Goal: Task Accomplishment & Management: Use online tool/utility

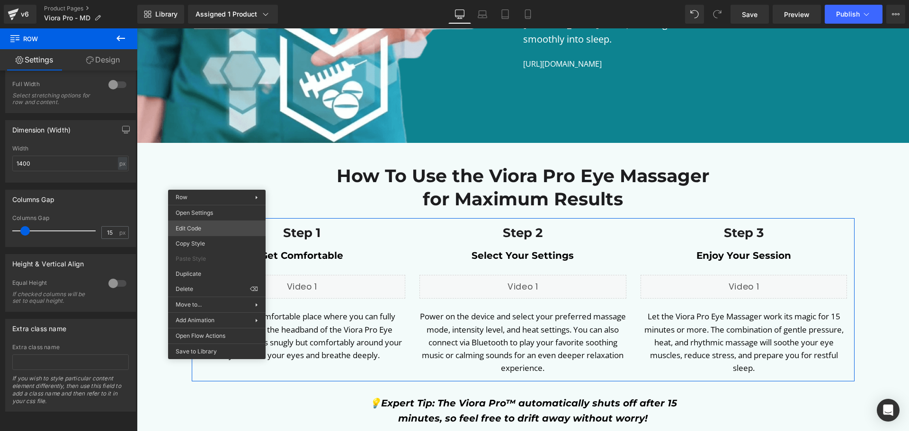
click at [216, 0] on div "Row You are previewing how the will restyle your page. You can not edit Element…" at bounding box center [454, 0] width 909 height 0
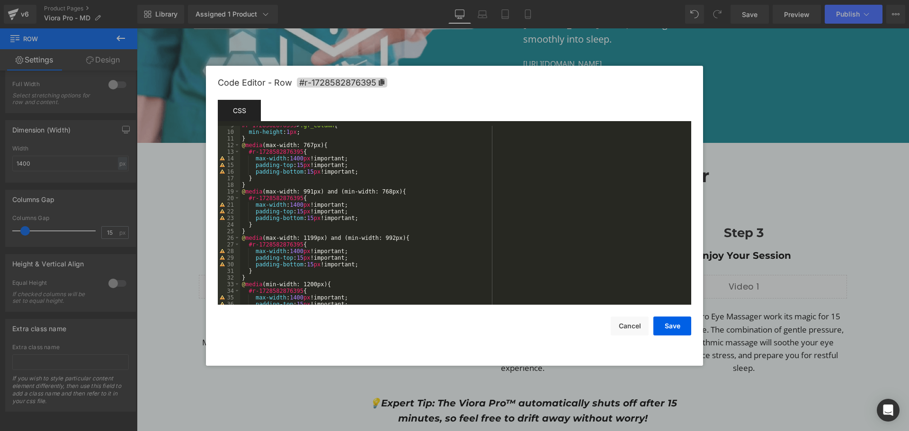
scroll to position [57, 0]
click at [640, 327] on button "Cancel" at bounding box center [630, 326] width 38 height 19
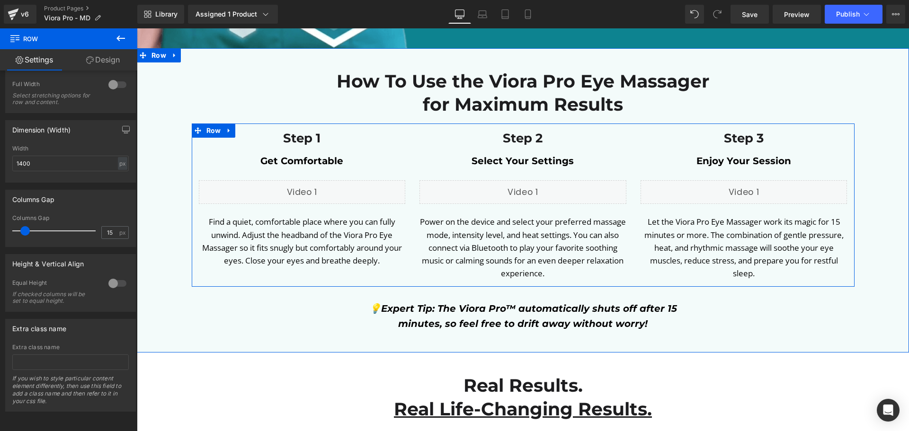
scroll to position [3362, 0]
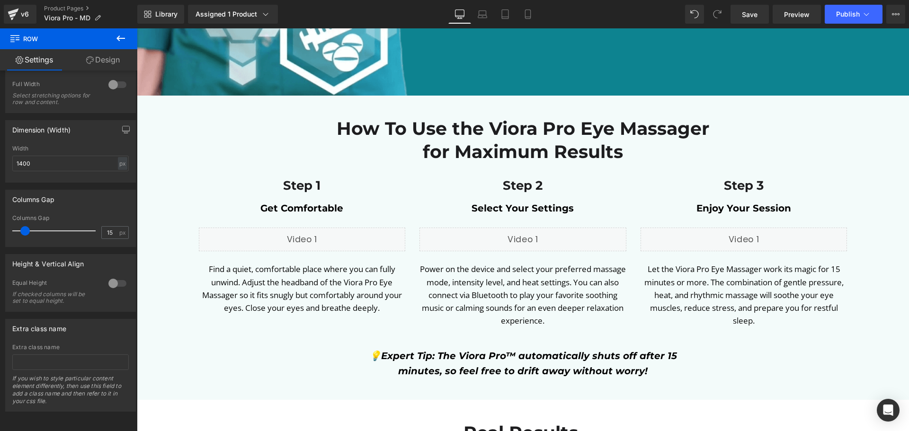
drag, startPoint x: 125, startPoint y: 37, endPoint x: 125, endPoint y: 47, distance: 10.0
click at [125, 37] on icon at bounding box center [120, 38] width 11 height 11
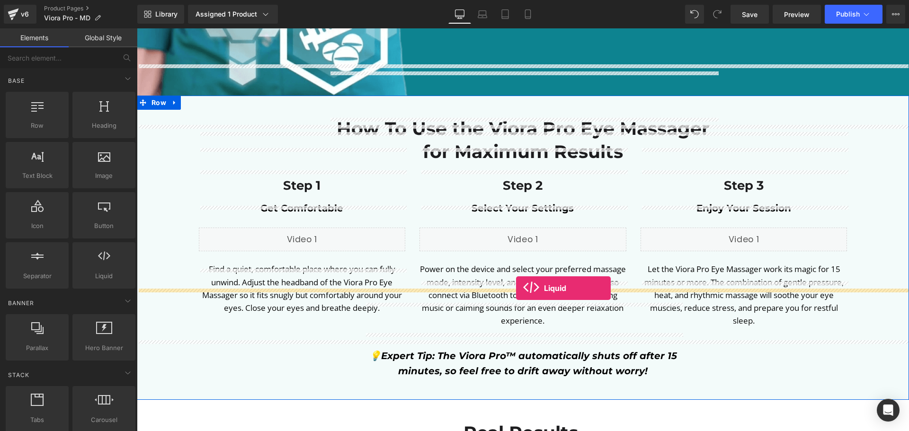
drag, startPoint x: 238, startPoint y: 297, endPoint x: 516, endPoint y: 288, distance: 278.1
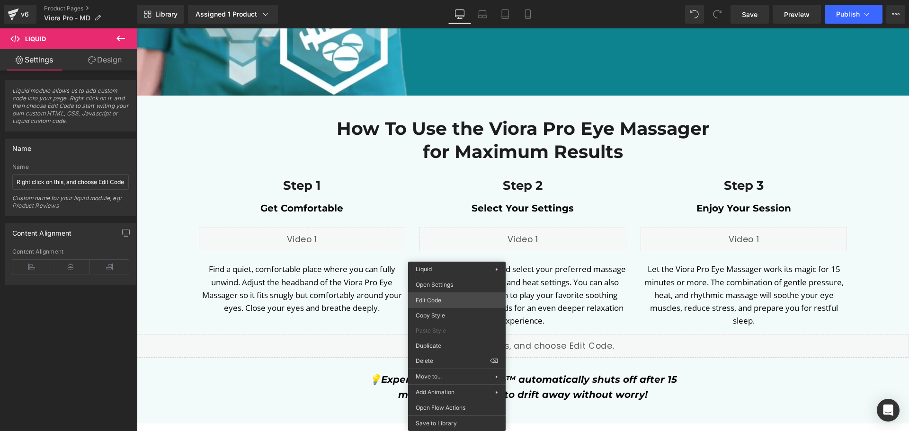
click at [455, 0] on div "Liquid You are previewing how the will restyle your page. You can not edit Elem…" at bounding box center [454, 0] width 909 height 0
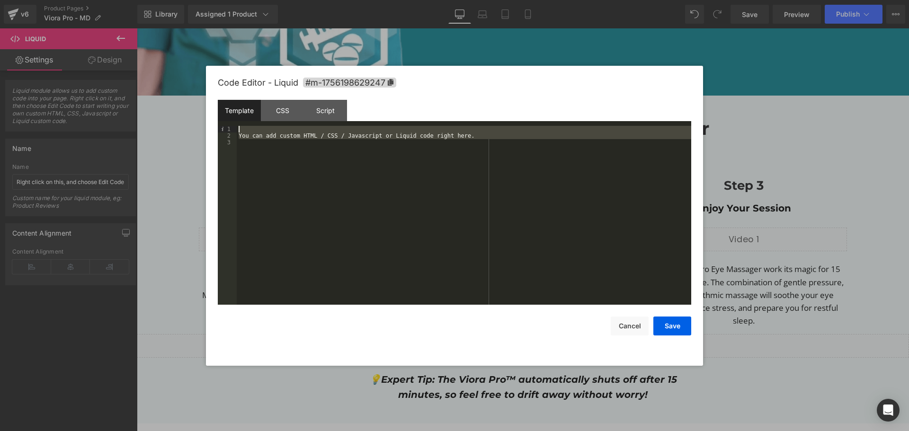
drag, startPoint x: 510, startPoint y: 161, endPoint x: 253, endPoint y: 121, distance: 259.8
click at [253, 121] on div "Template CSS Script Data 1 2 3 You can add custom HTML / CSS / Javascript or Li…" at bounding box center [454, 202] width 473 height 205
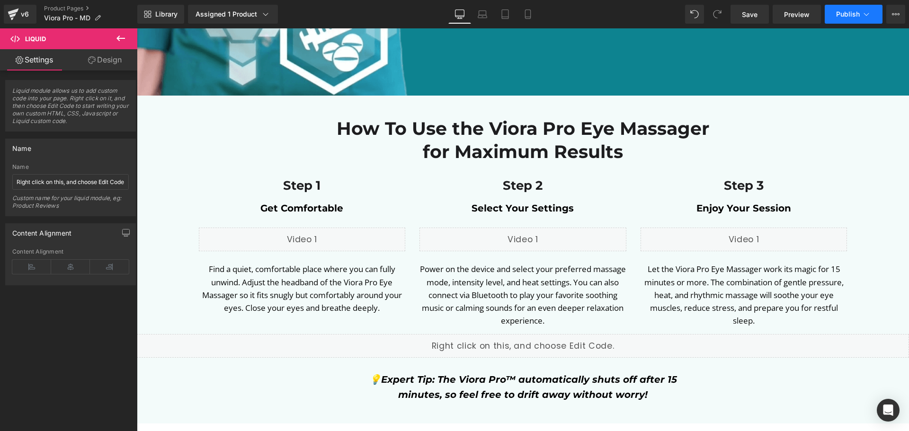
click at [843, 19] on button "Publish" at bounding box center [854, 14] width 58 height 19
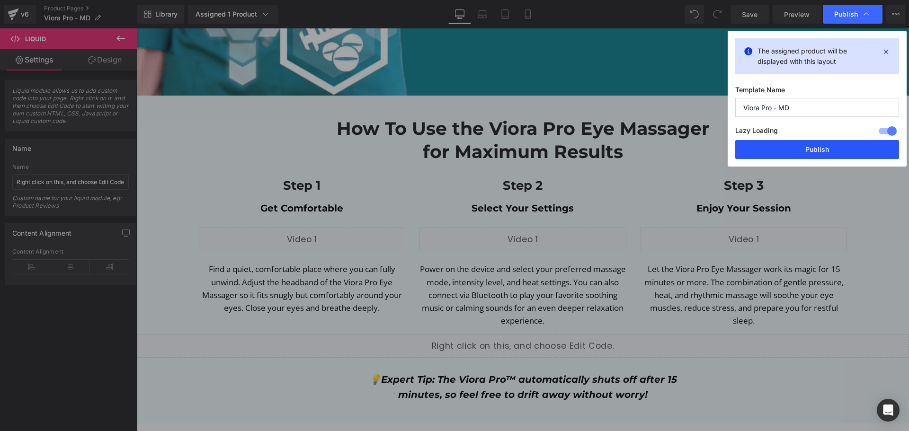
click at [0, 0] on button "Publish" at bounding box center [0, 0] width 0 height 0
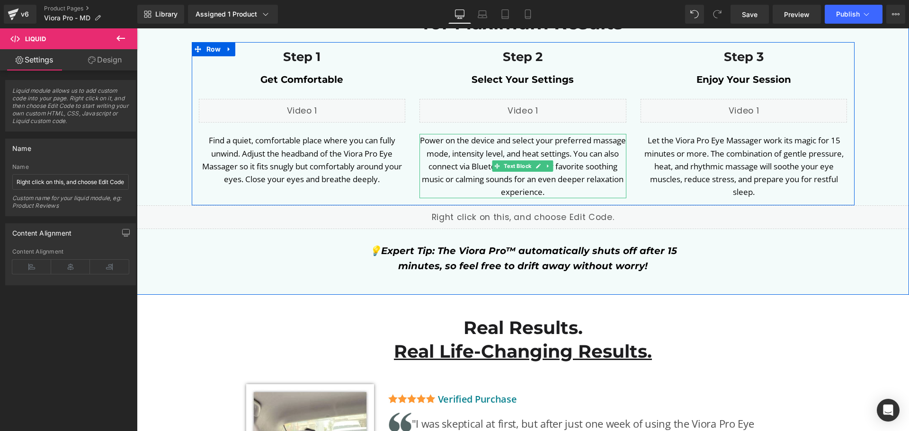
scroll to position [3504, 0]
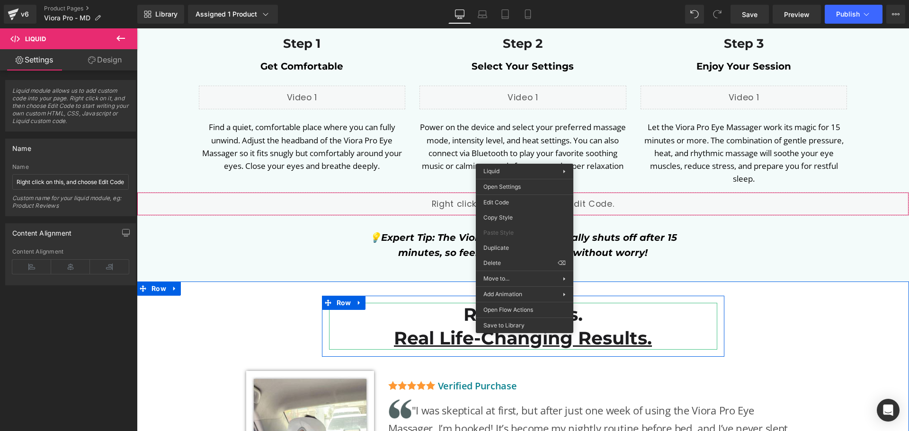
click at [705, 303] on h2 "Real Results." at bounding box center [523, 314] width 388 height 23
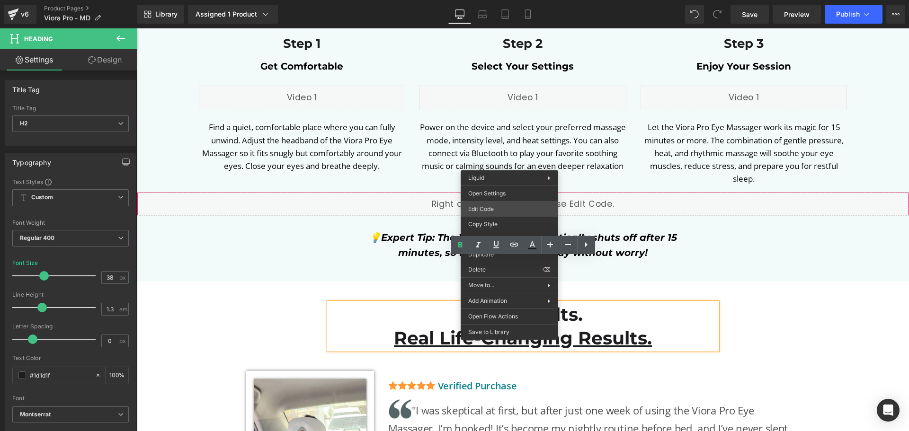
click at [480, 0] on div "Liquid You are previewing how the will restyle your page. You can not edit Elem…" at bounding box center [454, 0] width 909 height 0
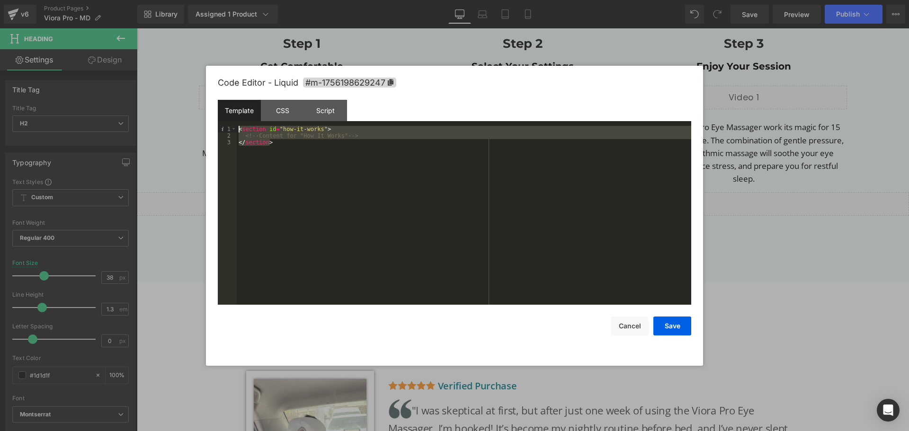
drag, startPoint x: 351, startPoint y: 179, endPoint x: 196, endPoint y: 126, distance: 164.7
click at [196, 126] on body "Liquid You are previewing how the will restyle your page. You can not edit Elem…" at bounding box center [454, 215] width 909 height 431
click at [0, 0] on div at bounding box center [0, 0] width 0 height 0
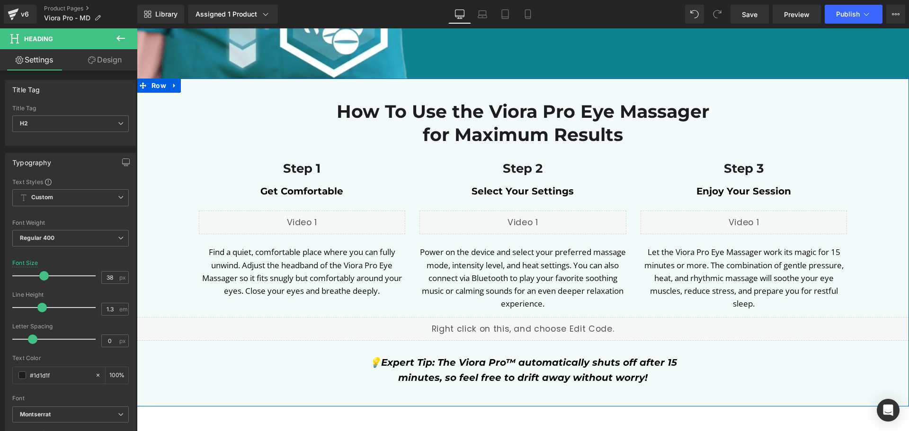
scroll to position [3362, 0]
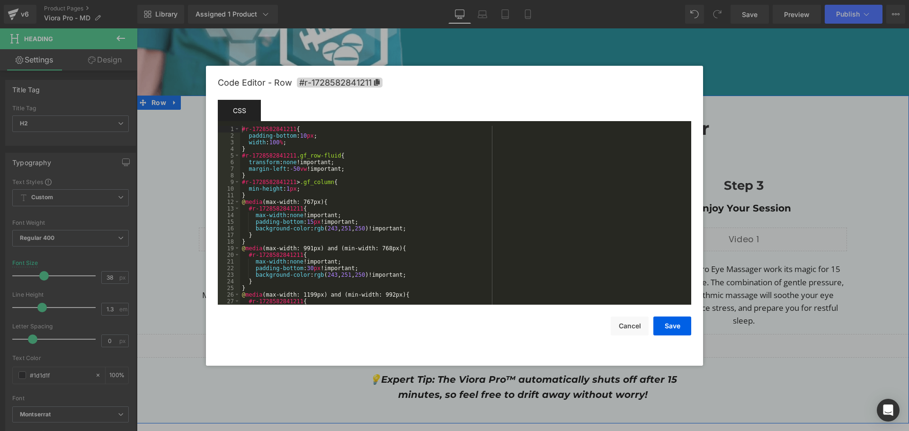
click at [150, 104] on body "Liquid You are previewing how the will restyle your page. You can not edit Elem…" at bounding box center [454, 215] width 909 height 431
click at [0, 0] on button "Cancel" at bounding box center [0, 0] width 0 height 0
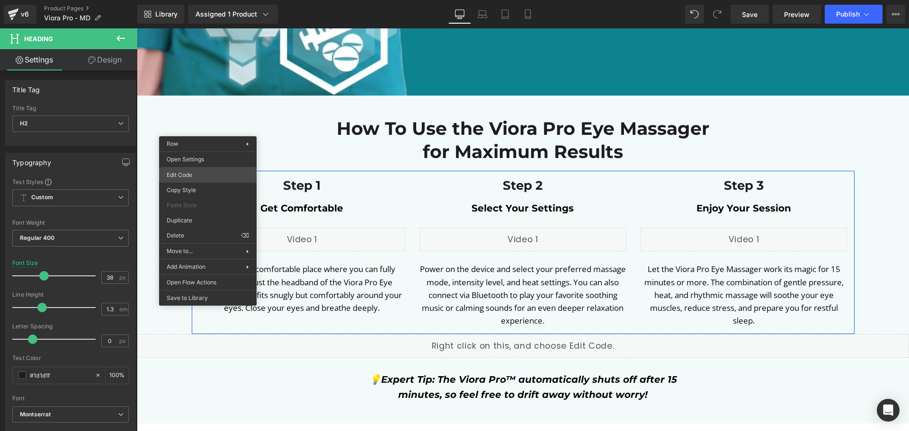
click at [192, 179] on body "Liquid You are previewing how the will restyle your page. You can not edit Elem…" at bounding box center [454, 215] width 909 height 431
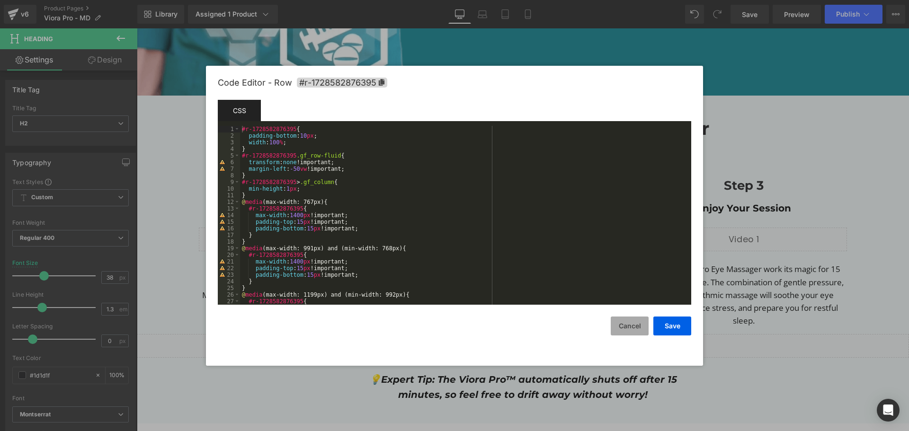
click at [0, 0] on button "Cancel" at bounding box center [0, 0] width 0 height 0
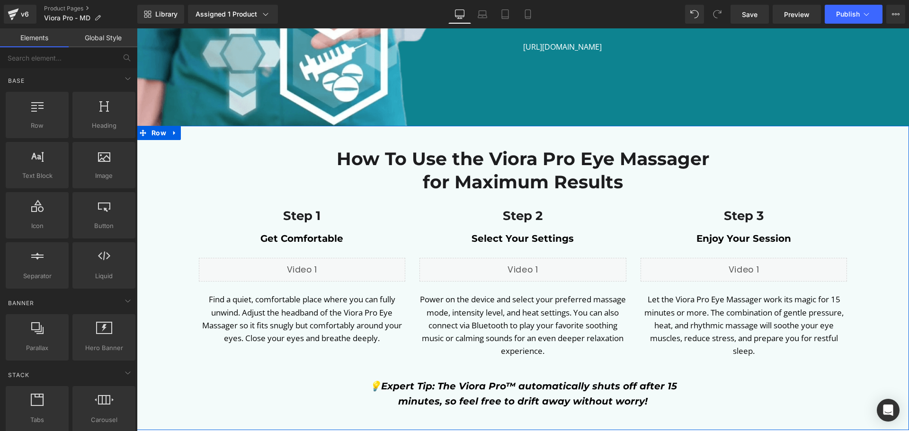
scroll to position [3314, 0]
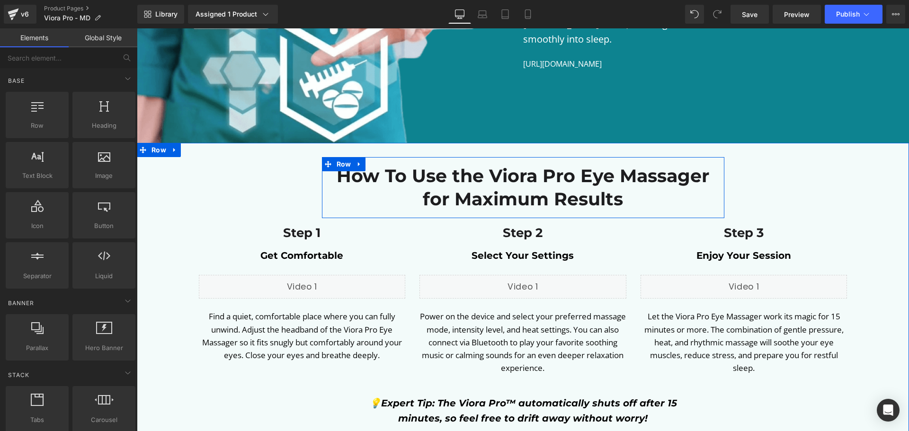
click at [326, 164] on div "How To Use the Viora Pro Eye Massager for Maximum Results Heading" at bounding box center [523, 187] width 402 height 47
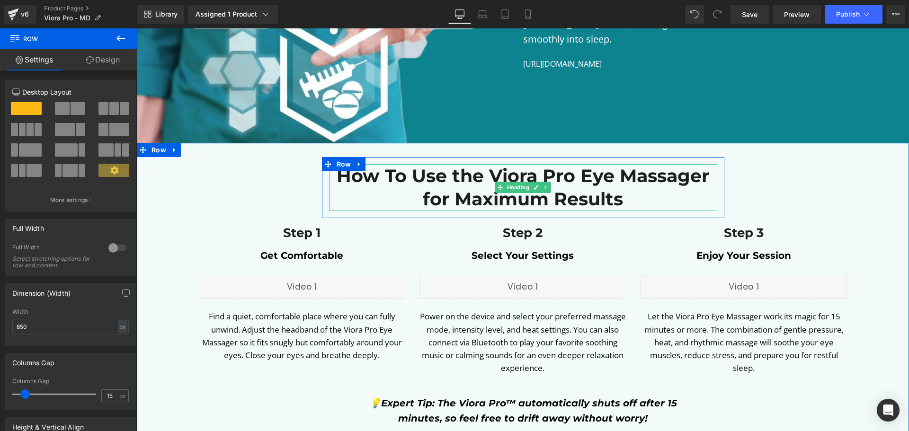
click at [356, 165] on b "How To Use the Viora Pro Eye Massager for Maximum Results" at bounding box center [523, 187] width 373 height 45
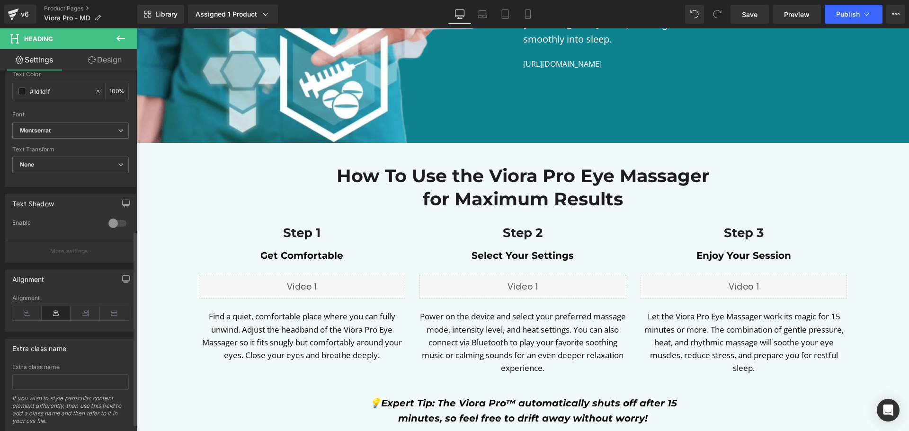
scroll to position [311, 0]
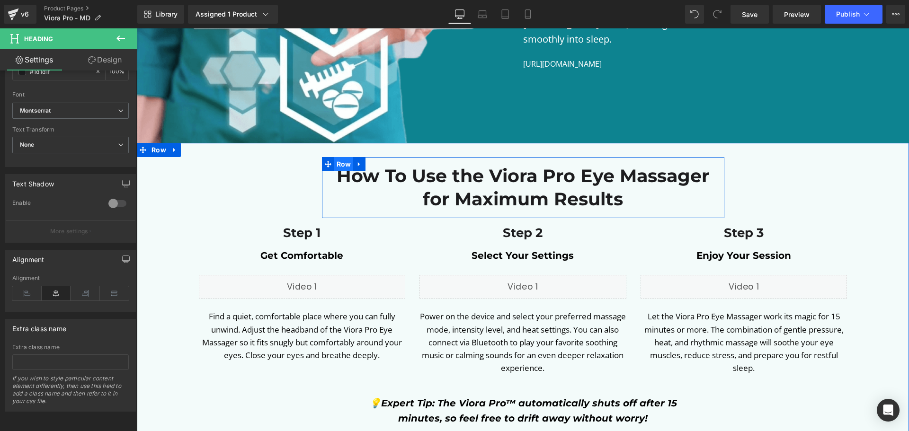
click at [349, 157] on span "Row" at bounding box center [343, 164] width 19 height 14
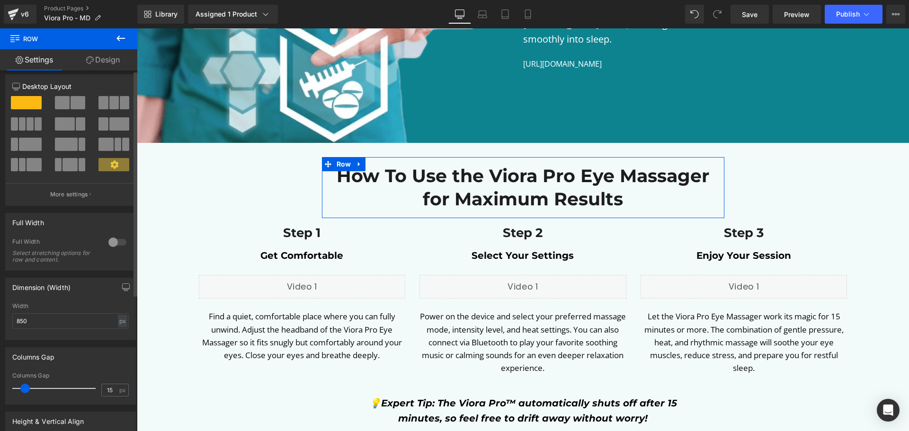
scroll to position [0, 0]
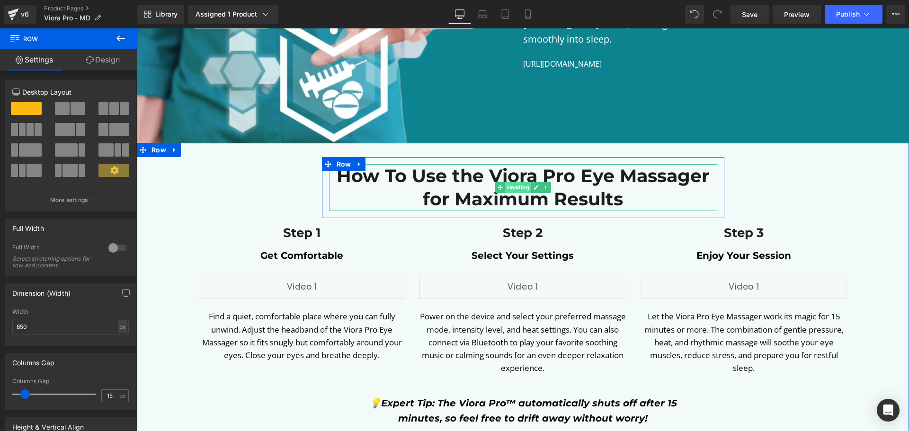
click at [506, 182] on span "Heading" at bounding box center [518, 187] width 26 height 11
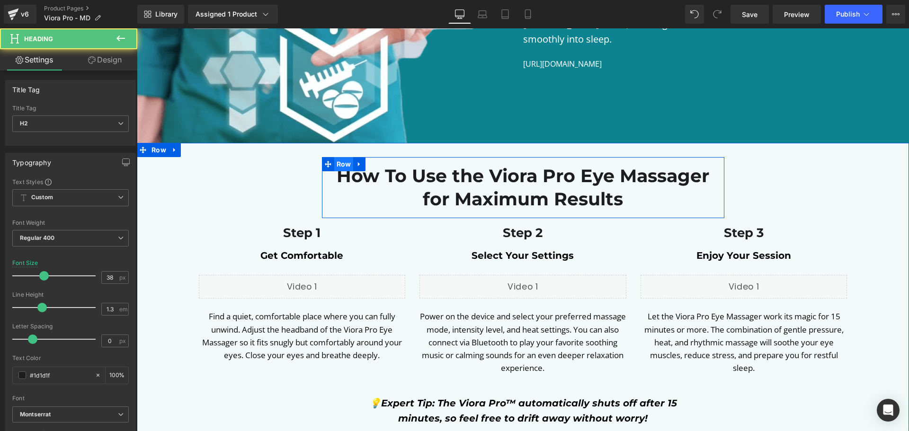
click at [343, 157] on span "Row" at bounding box center [343, 164] width 19 height 14
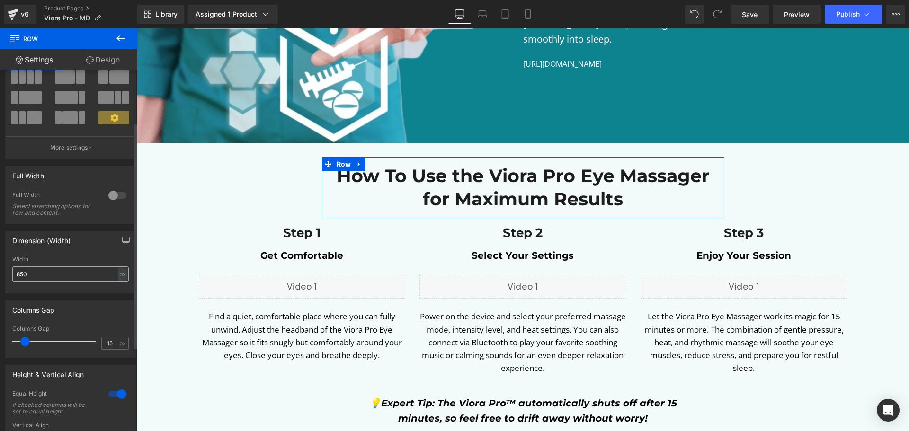
scroll to position [189, 0]
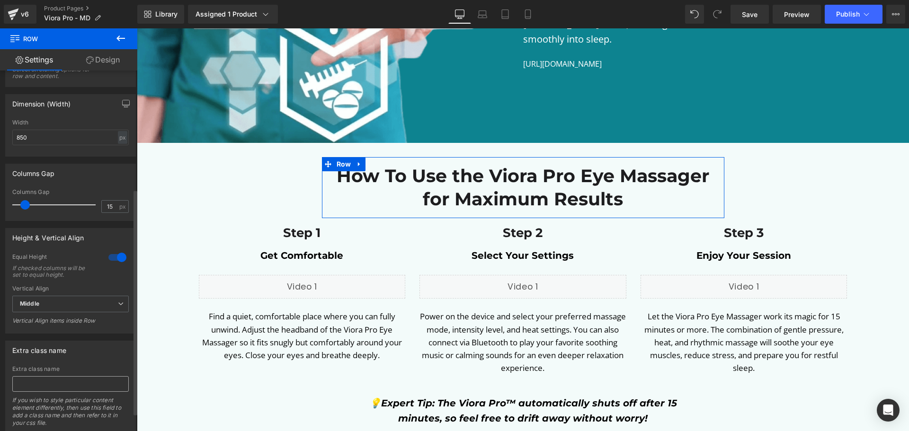
click at [64, 383] on input "text" at bounding box center [70, 384] width 116 height 16
type input "how-it-works-section"
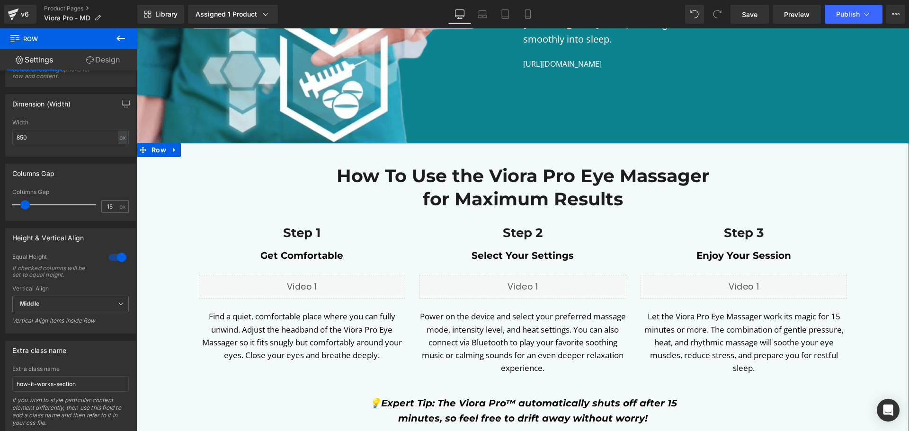
click at [232, 372] on div "How To Use the Viora Pro Eye Massager for Maximum Results Heading Row Step 1 He…" at bounding box center [523, 295] width 772 height 277
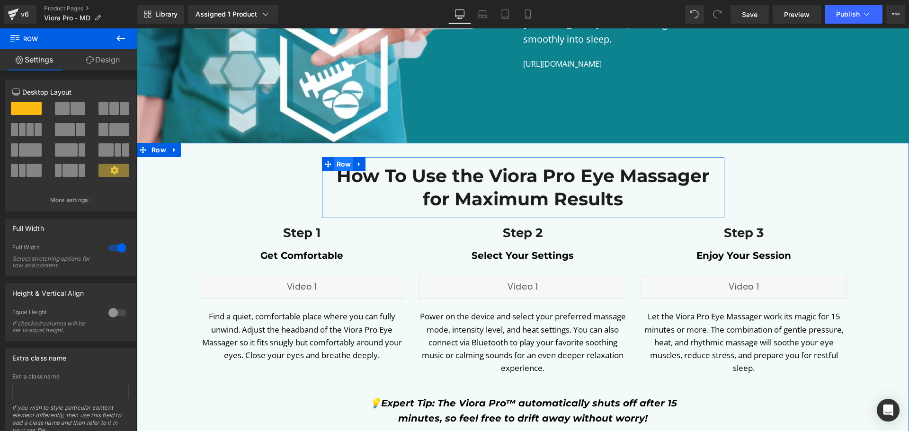
click at [336, 157] on span "Row" at bounding box center [343, 164] width 19 height 14
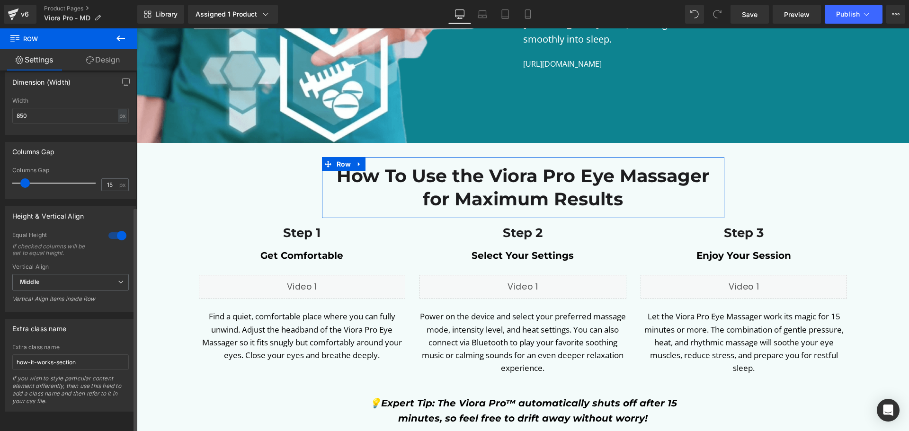
scroll to position [218, 0]
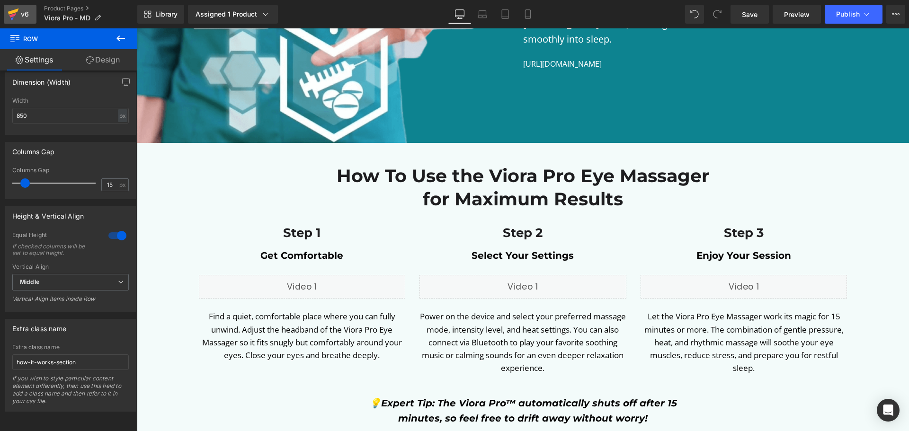
click at [28, 12] on div "v6" at bounding box center [25, 14] width 12 height 12
click at [892, 15] on icon at bounding box center [896, 14] width 8 height 8
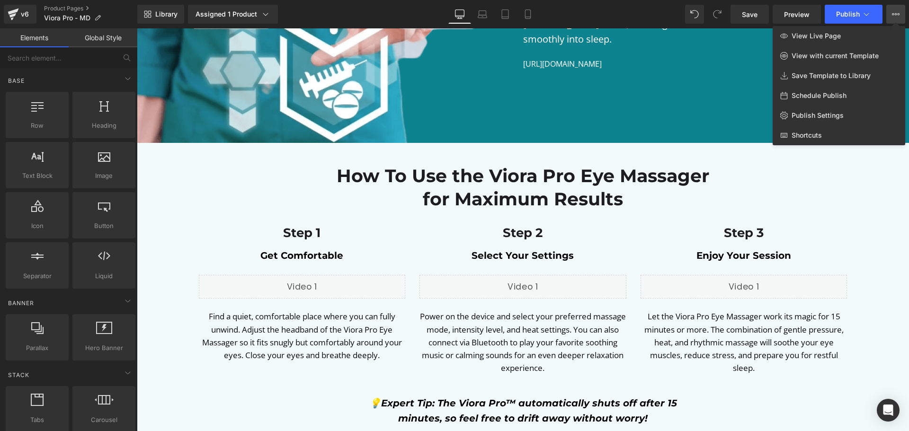
click at [748, 190] on div at bounding box center [523, 229] width 772 height 403
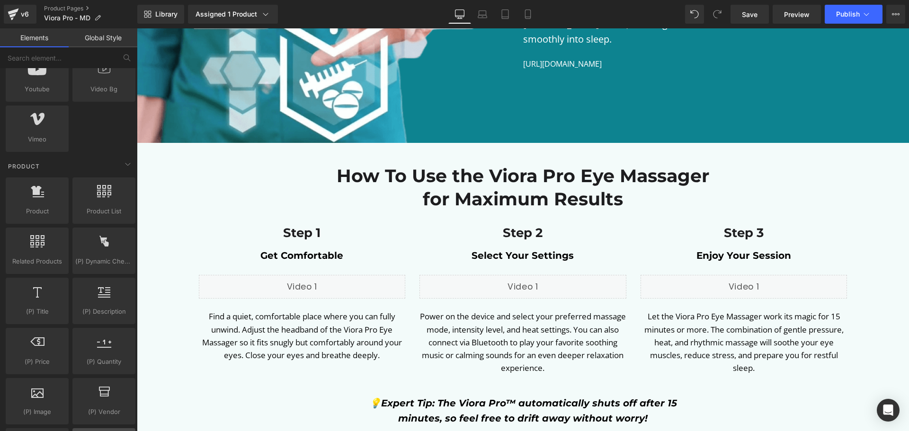
scroll to position [852, 0]
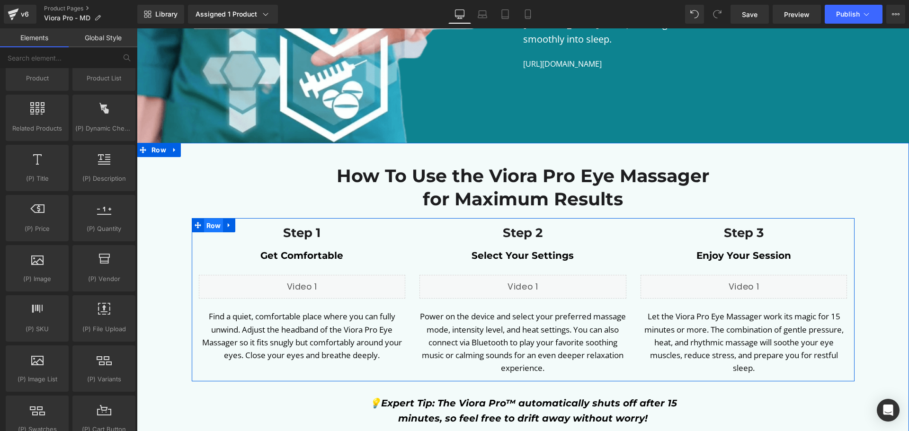
click at [210, 219] on span "Row" at bounding box center [213, 226] width 19 height 14
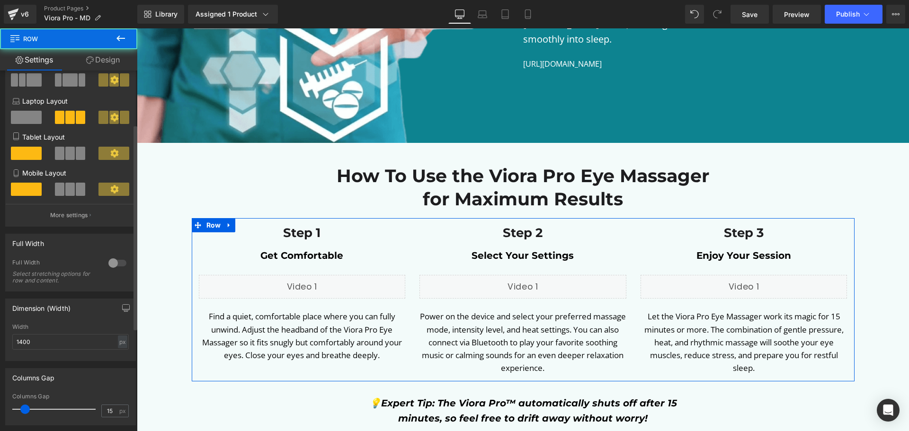
scroll to position [95, 0]
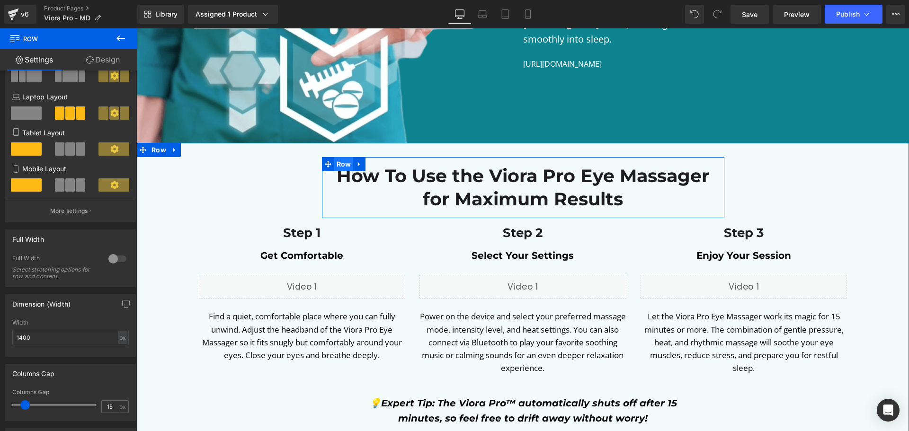
click at [349, 157] on span "Row" at bounding box center [343, 164] width 19 height 14
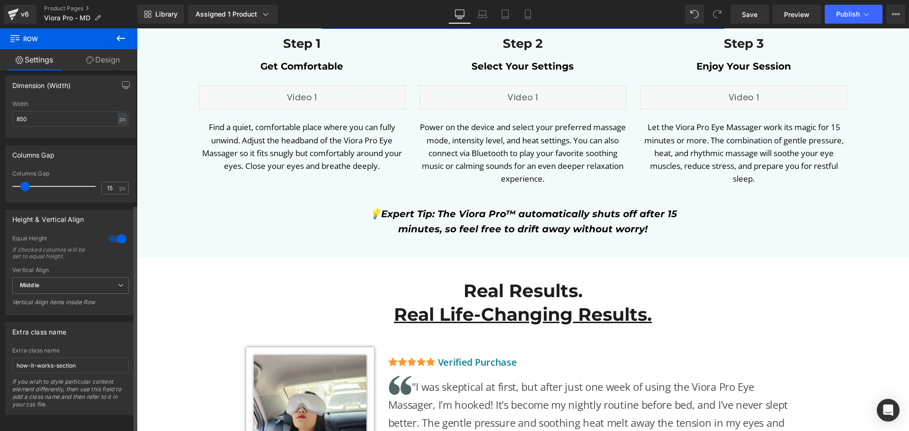
scroll to position [218, 0]
drag, startPoint x: 75, startPoint y: 354, endPoint x: 0, endPoint y: 354, distance: 75.3
click at [0, 354] on div "Extra class name how-it-works-section Extra class name how-it-works-section If …" at bounding box center [71, 362] width 142 height 100
paste input "anchor"
type input "how-it-works-anchor"
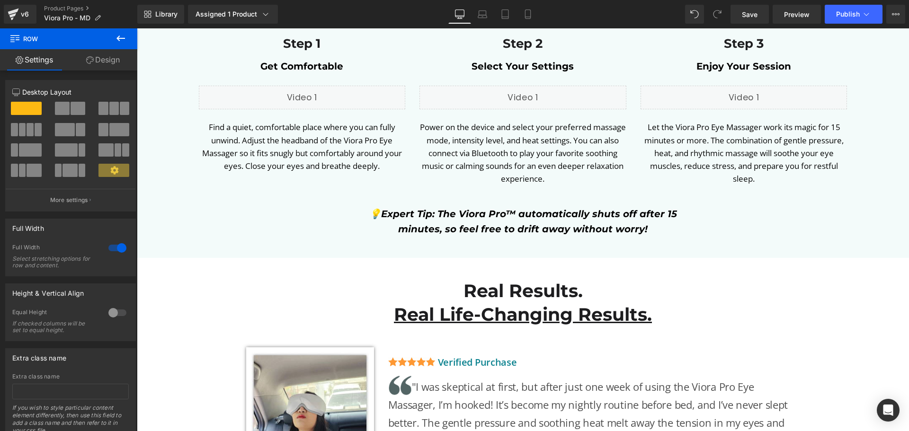
scroll to position [3267, 0]
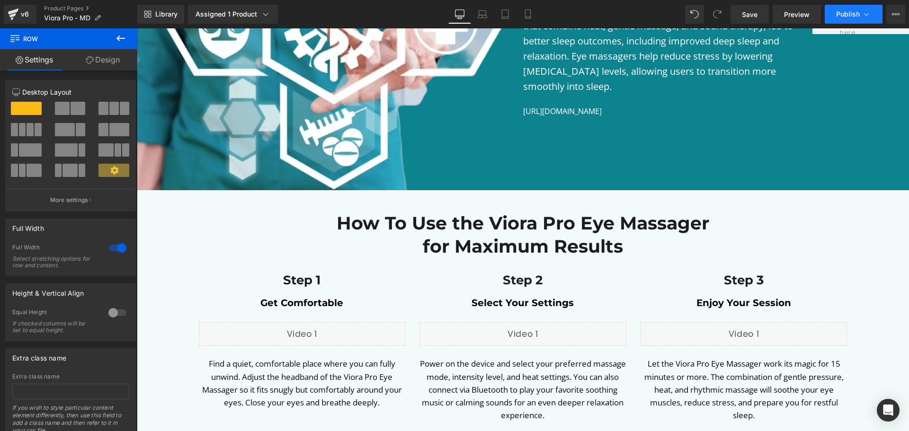
click at [853, 18] on span "Publish" at bounding box center [848, 14] width 24 height 8
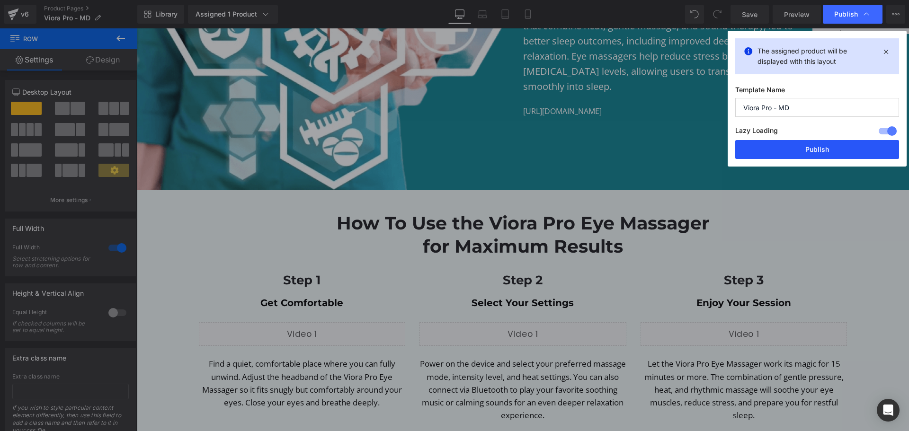
click at [804, 152] on button "Publish" at bounding box center [817, 149] width 164 height 19
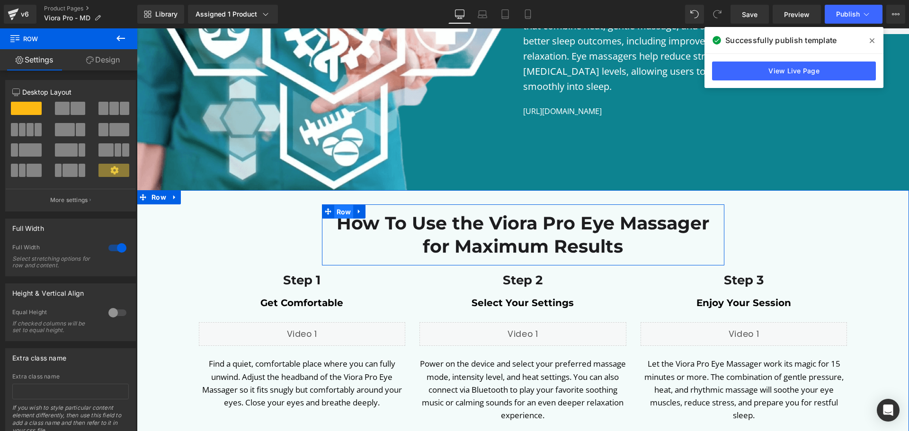
click at [341, 205] on span "Row" at bounding box center [343, 212] width 19 height 14
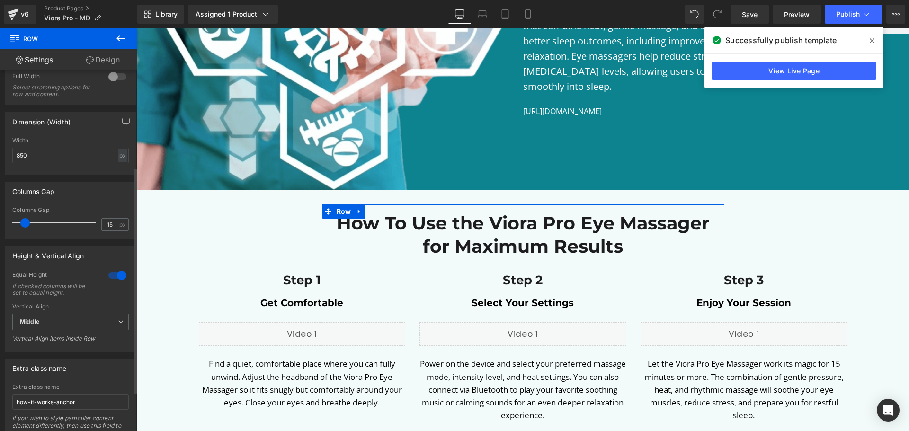
scroll to position [218, 0]
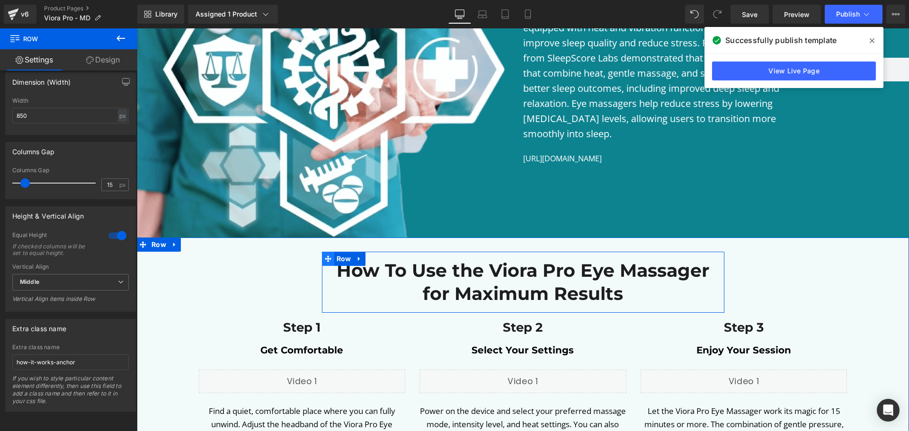
click at [330, 255] on icon at bounding box center [328, 258] width 7 height 7
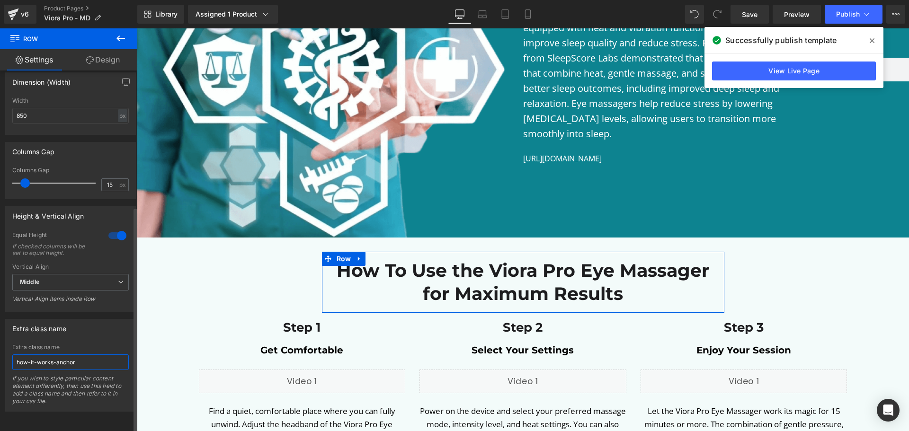
drag, startPoint x: 72, startPoint y: 355, endPoint x: 11, endPoint y: 358, distance: 61.6
click at [11, 358] on div "how-it-works-anchor Extra class name how-it-works-anchor If you wish to style p…" at bounding box center [71, 377] width 130 height 67
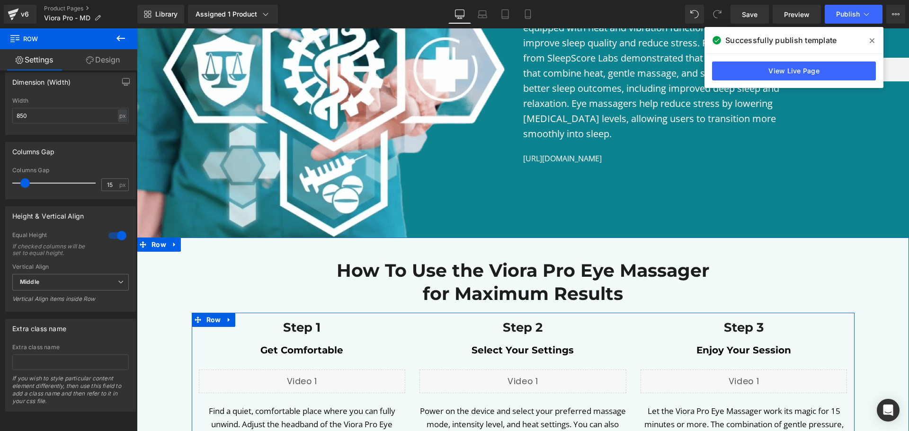
click at [206, 320] on div "Step 1 Heading Get Comfortable Text Block Liquid Find a quiet, comfortable plac…" at bounding box center [302, 388] width 221 height 137
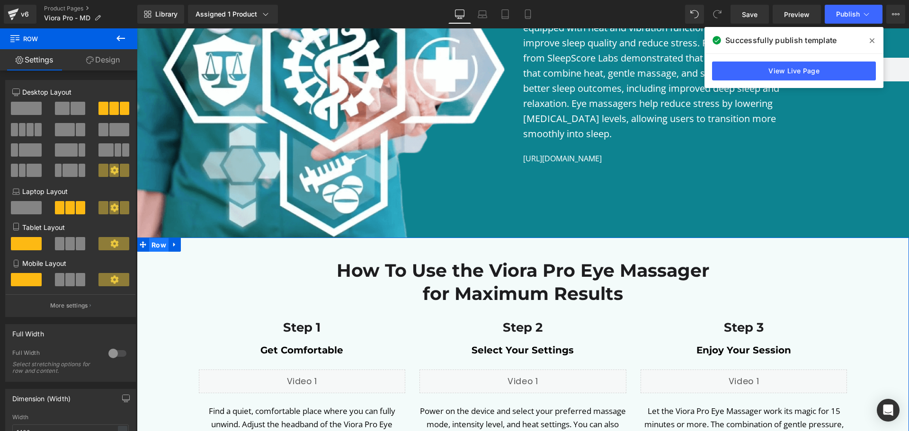
click at [162, 238] on span "Row" at bounding box center [158, 245] width 19 height 14
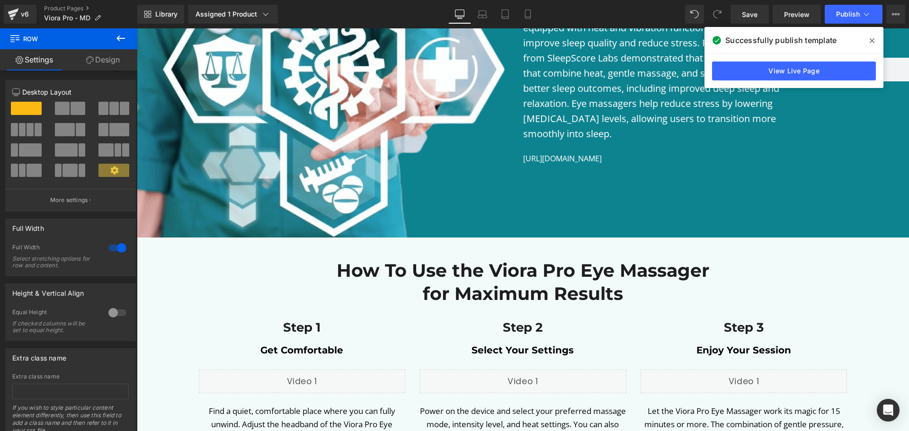
click at [119, 22] on ul "Product Pages Viora Pro - MD" at bounding box center [90, 14] width 93 height 19
click at [119, 32] on button at bounding box center [120, 38] width 33 height 21
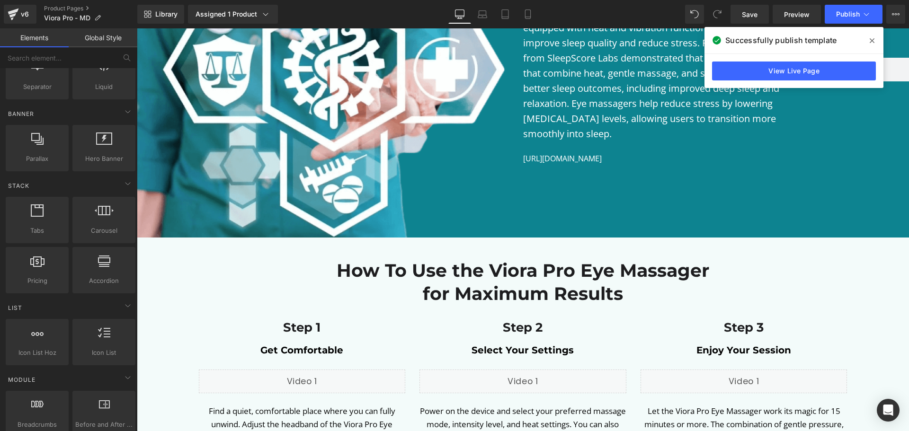
scroll to position [95, 0]
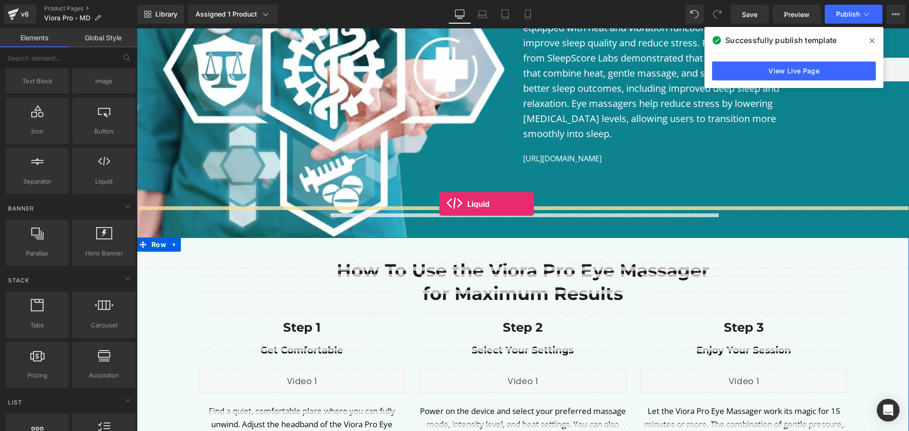
drag, startPoint x: 240, startPoint y: 201, endPoint x: 439, endPoint y: 204, distance: 199.4
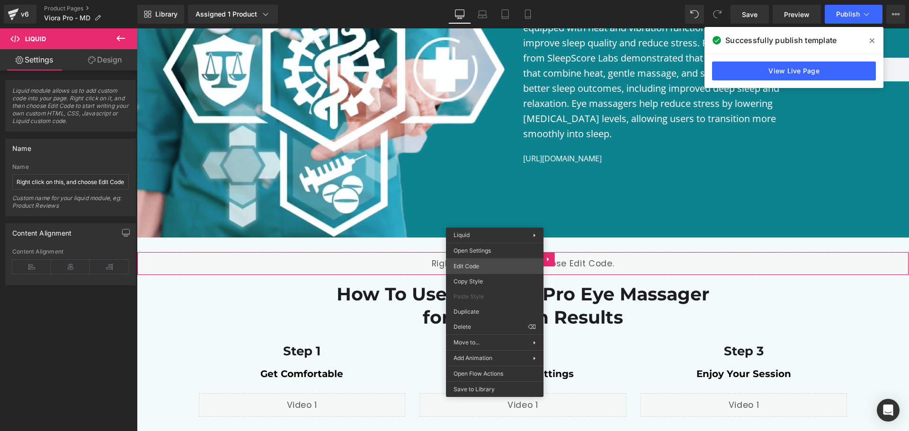
click at [472, 0] on div "Liquid You are previewing how the will restyle your page. You can not edit Elem…" at bounding box center [454, 0] width 909 height 0
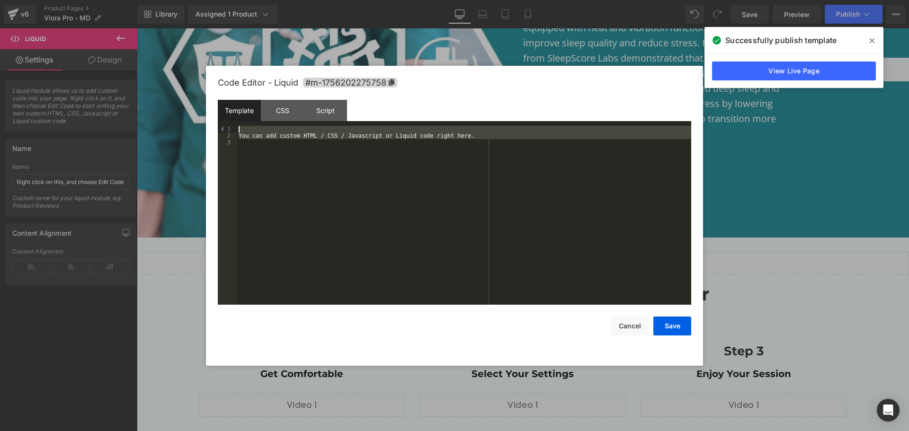
drag, startPoint x: 473, startPoint y: 141, endPoint x: 209, endPoint y: 126, distance: 264.1
click at [0, 0] on div "Code Editor - Liquid #m-1756202275758 Template CSS Script Data 1 2 3 You can ad…" at bounding box center [0, 0] width 0 height 0
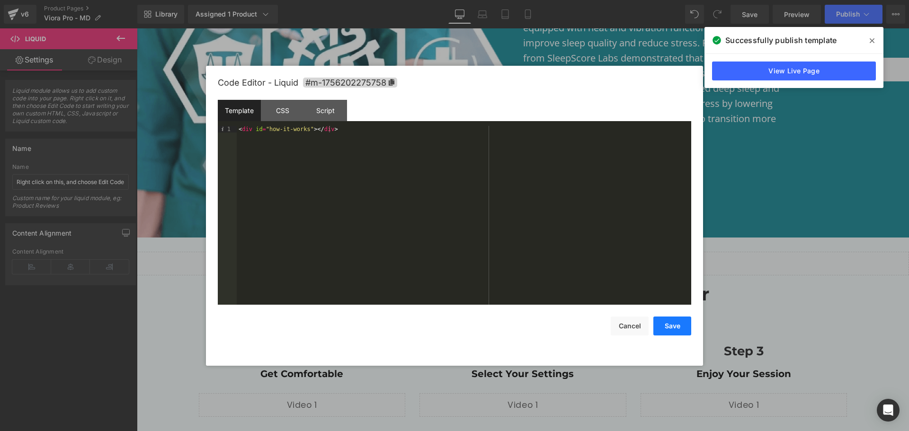
click at [0, 0] on button "Save" at bounding box center [0, 0] width 0 height 0
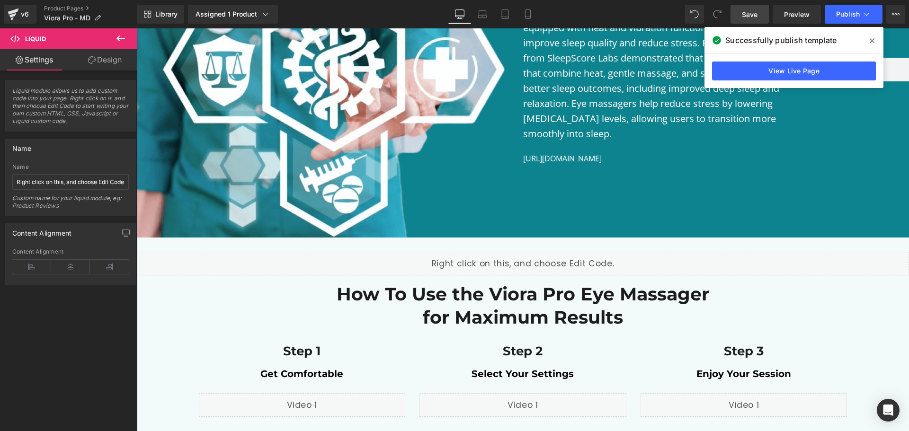
click at [762, 20] on link "Save" at bounding box center [750, 14] width 38 height 19
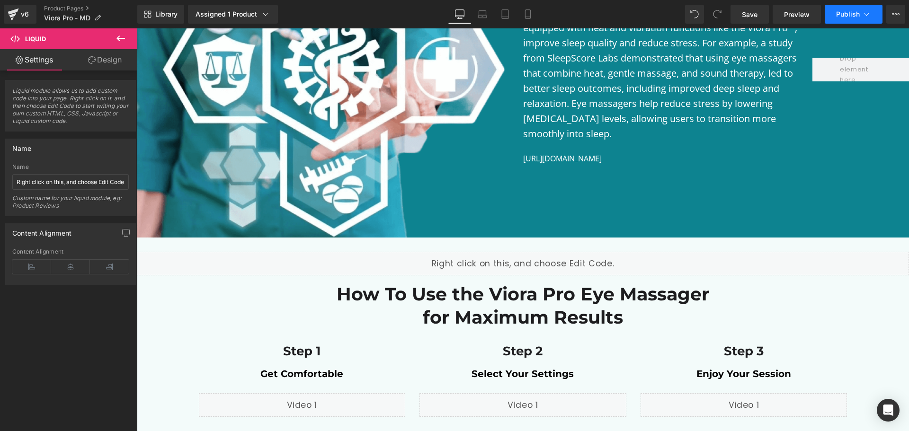
click at [853, 14] on span "Publish" at bounding box center [848, 14] width 24 height 8
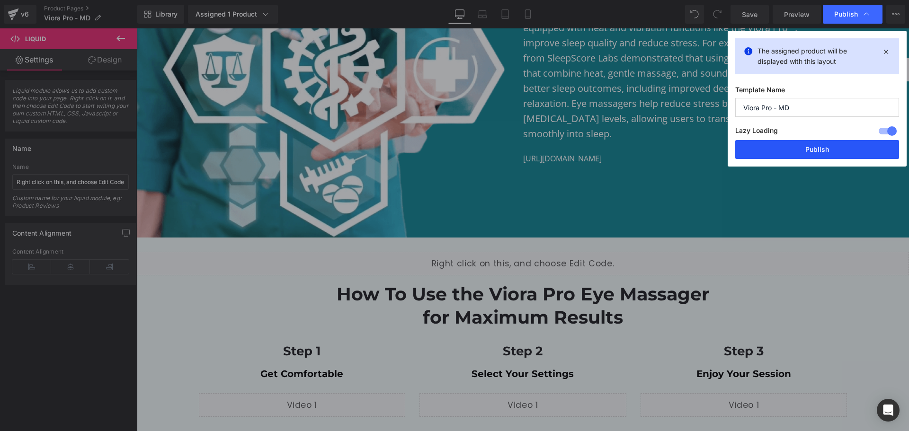
click at [815, 153] on button "Publish" at bounding box center [817, 149] width 164 height 19
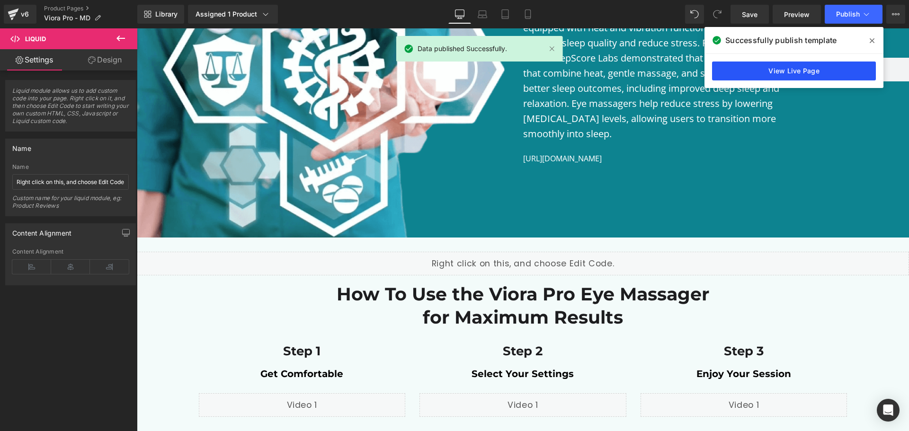
click at [806, 70] on link "View Live Page" at bounding box center [794, 71] width 164 height 19
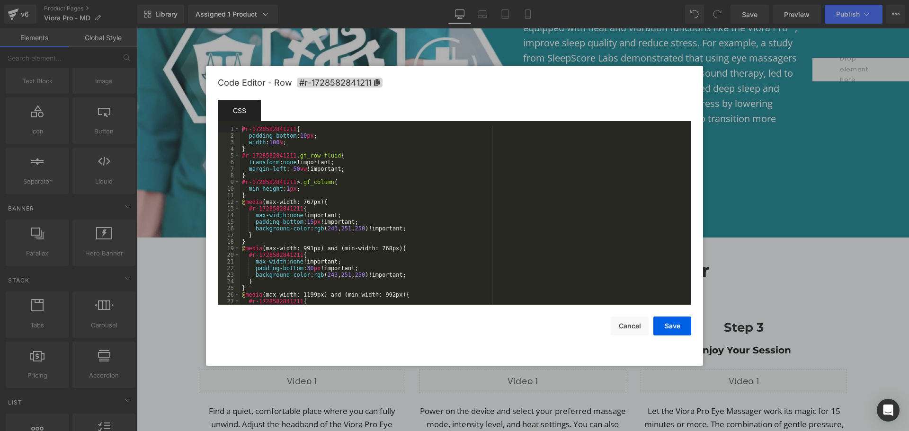
click at [161, 246] on body "Liquid You are previewing how the will restyle your page. You can not edit Elem…" at bounding box center [454, 215] width 909 height 431
click at [0, 0] on button "Save" at bounding box center [0, 0] width 0 height 0
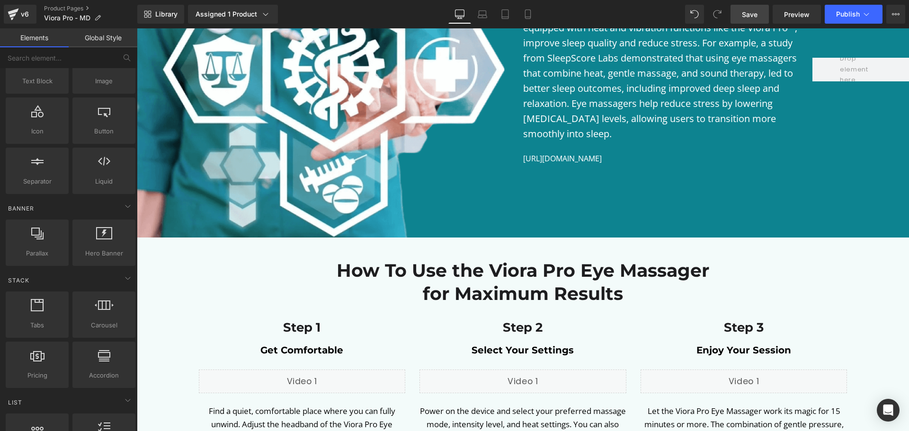
click at [745, 18] on span "Save" at bounding box center [750, 14] width 16 height 10
